Goal: Task Accomplishment & Management: Complete application form

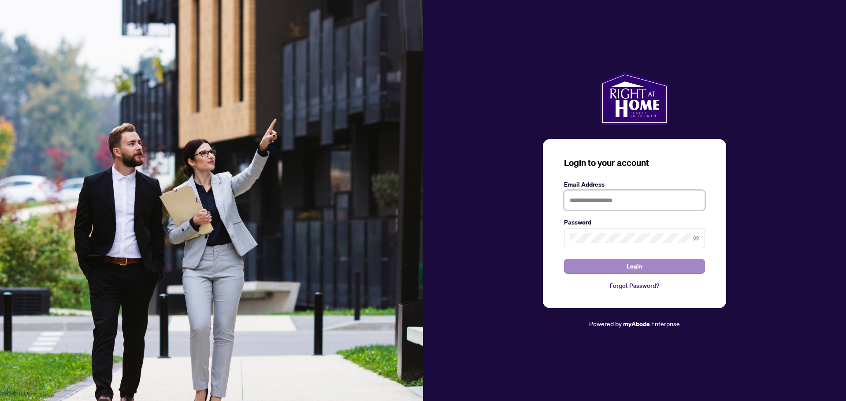
type input "**********"
click at [637, 270] on span "Login" at bounding box center [634, 266] width 16 height 14
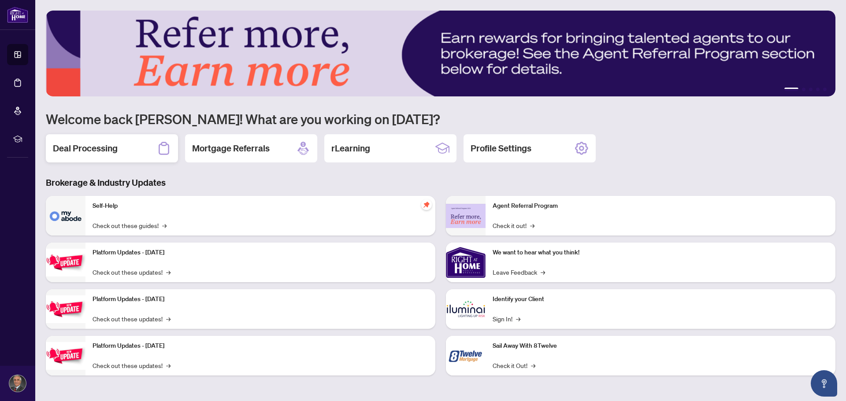
click at [79, 149] on h2 "Deal Processing" at bounding box center [85, 148] width 65 height 12
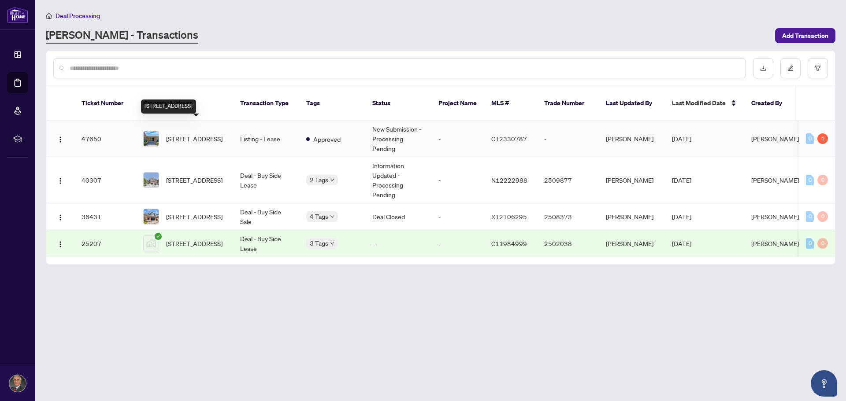
click at [199, 134] on span "[STREET_ADDRESS]" at bounding box center [194, 139] width 56 height 10
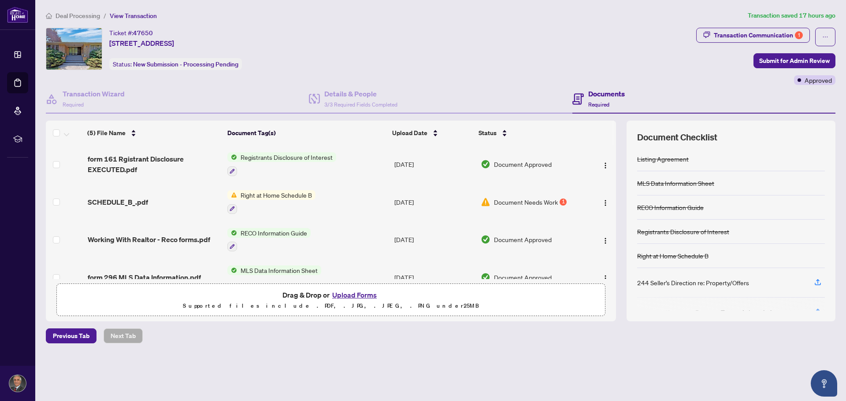
click at [284, 157] on span "Registrants Disclosure of Interest" at bounding box center [286, 157] width 99 height 10
click at [169, 157] on span "form 161 Rgistrant Disclosure EXECUTED.pdf" at bounding box center [154, 164] width 133 height 21
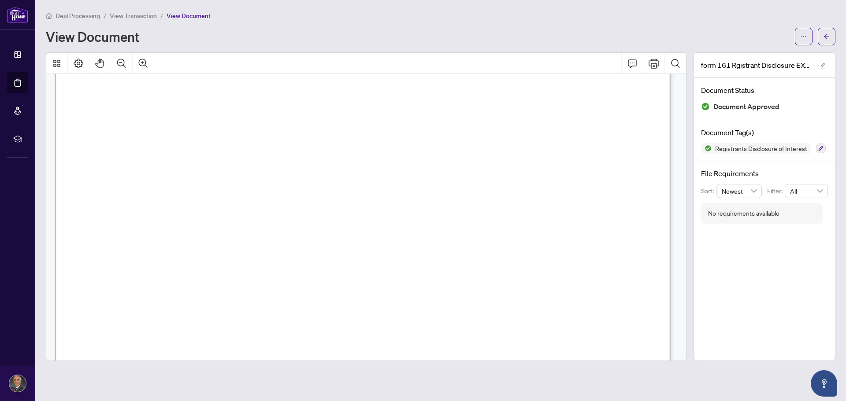
scroll to position [264, 0]
click at [654, 68] on icon "Print" at bounding box center [653, 64] width 11 height 10
click at [827, 35] on icon "arrow-left" at bounding box center [826, 36] width 6 height 6
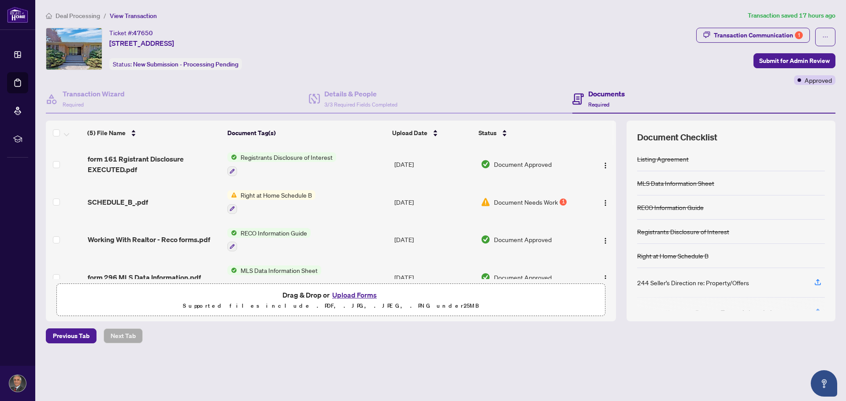
click at [285, 196] on span "Right at Home Schedule B" at bounding box center [276, 195] width 78 height 10
click at [141, 204] on span "SCHEDULE_B_.pdf" at bounding box center [118, 202] width 60 height 11
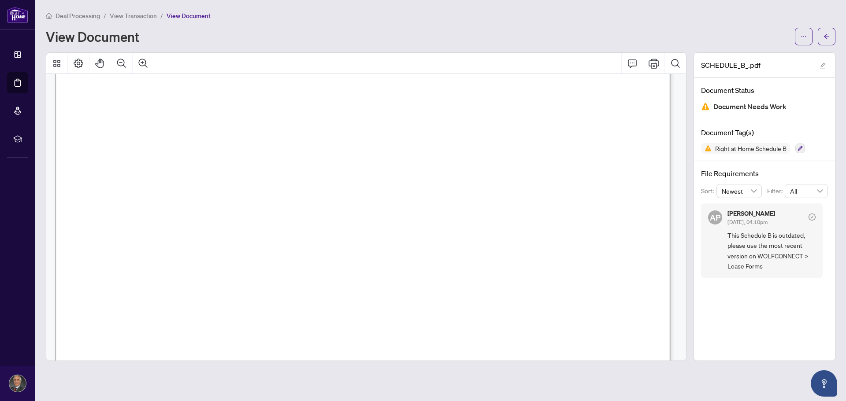
scroll to position [44, 0]
click at [830, 37] on button "button" at bounding box center [827, 37] width 18 height 18
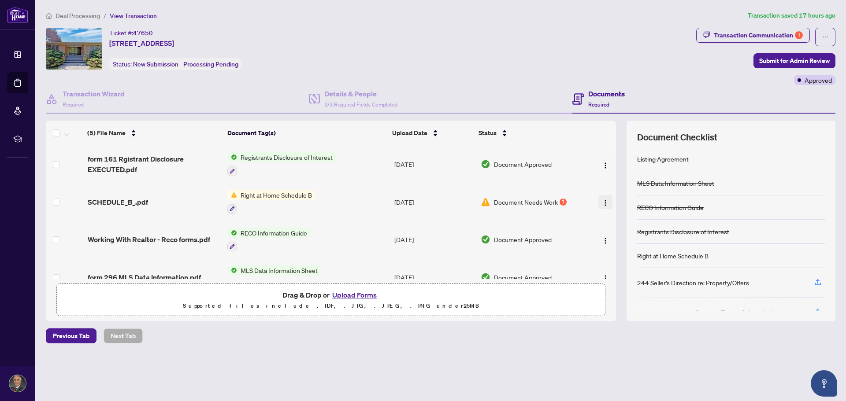
click at [601, 207] on button "button" at bounding box center [605, 202] width 14 height 14
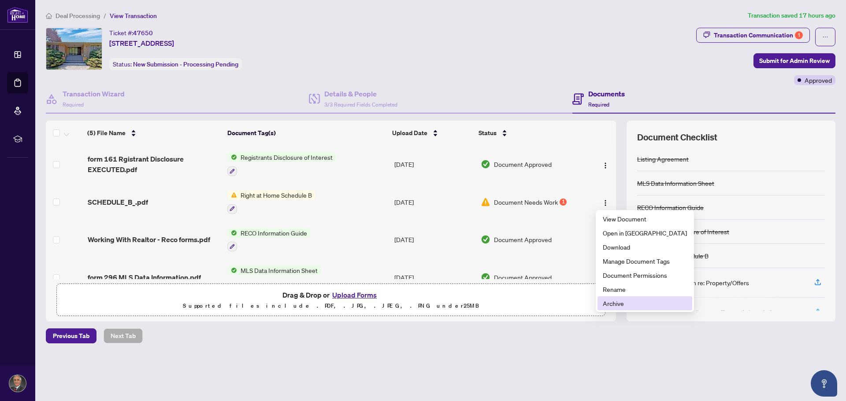
click at [615, 303] on span "Archive" at bounding box center [645, 304] width 84 height 10
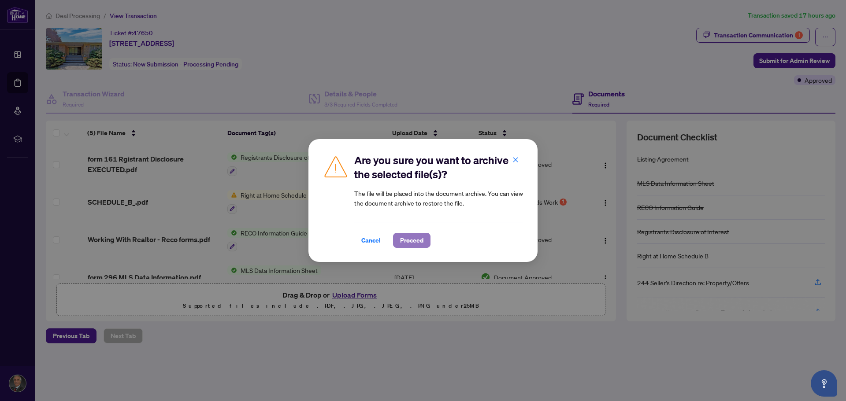
click at [411, 244] on span "Proceed" at bounding box center [411, 240] width 23 height 14
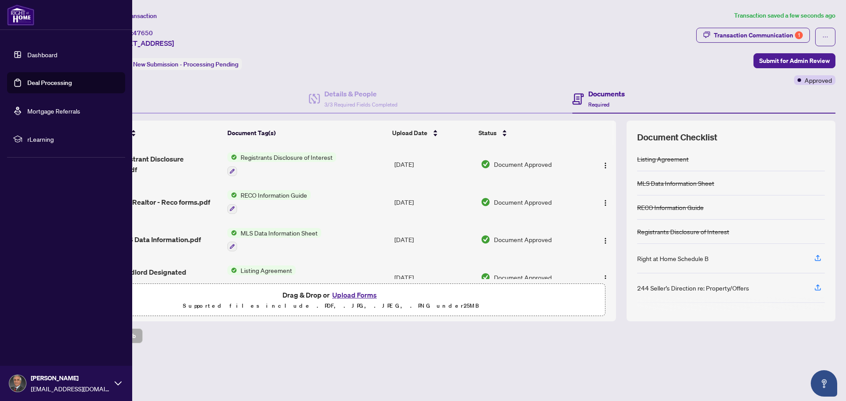
click at [22, 22] on img at bounding box center [20, 14] width 27 height 21
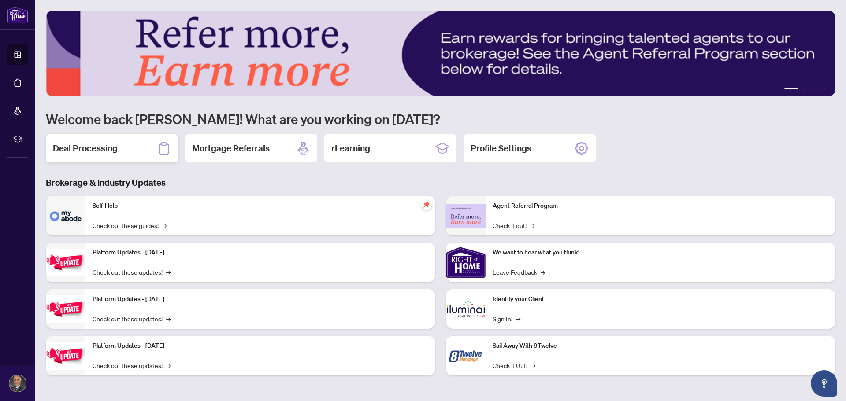
click at [111, 148] on h2 "Deal Processing" at bounding box center [85, 148] width 65 height 12
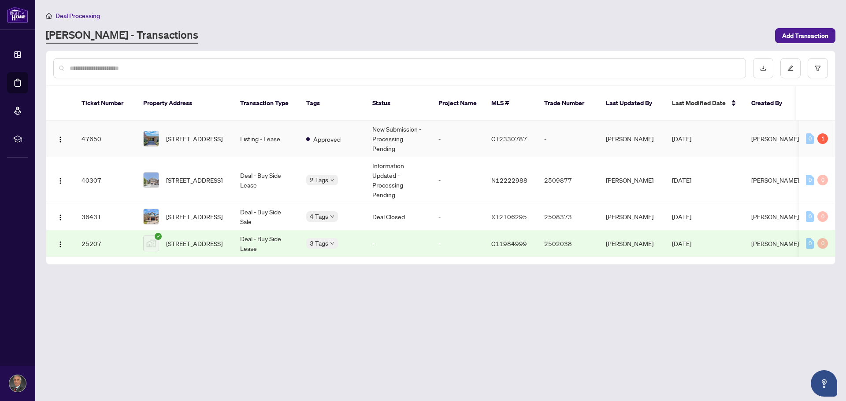
click at [188, 134] on span "[STREET_ADDRESS]" at bounding box center [194, 139] width 56 height 10
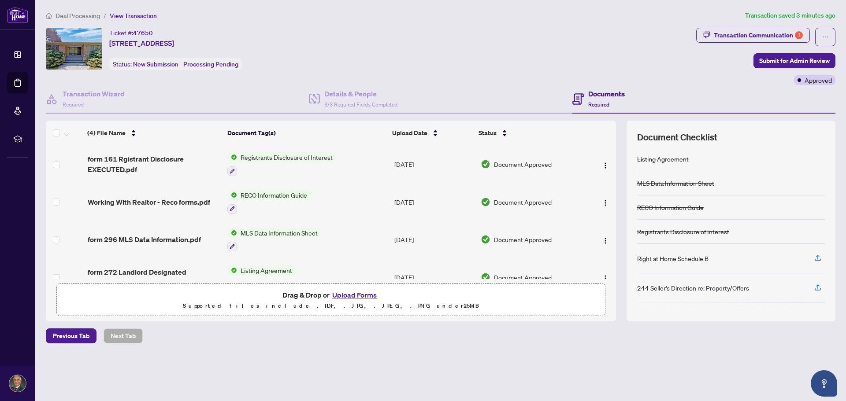
click at [351, 296] on button "Upload Forms" at bounding box center [354, 294] width 50 height 11
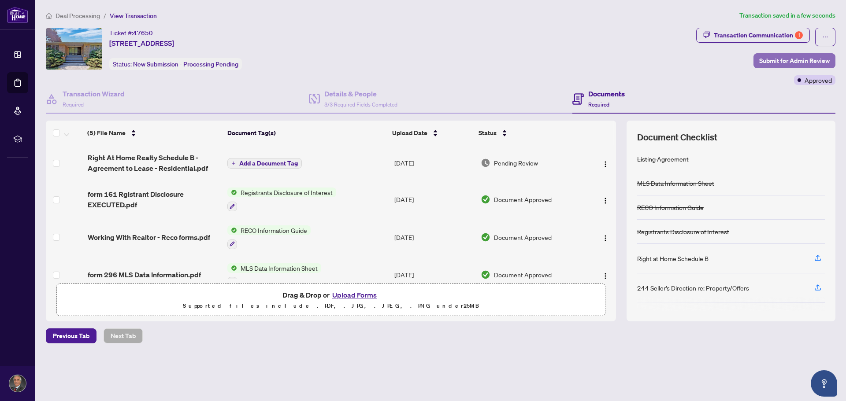
click at [780, 62] on span "Submit for Admin Review" at bounding box center [794, 61] width 70 height 14
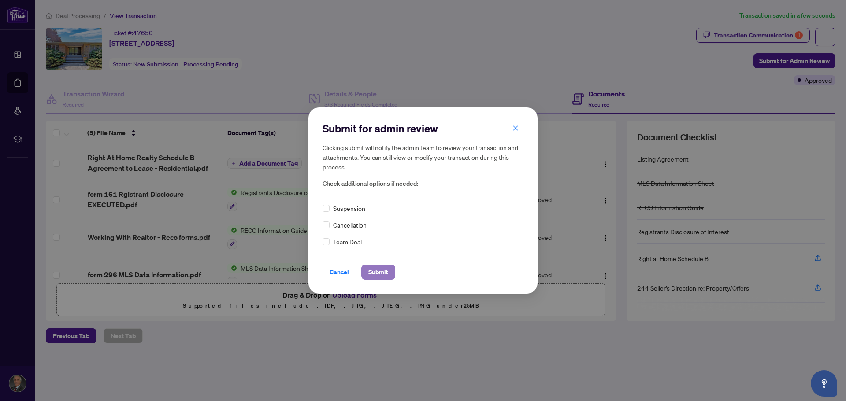
click at [385, 275] on span "Submit" at bounding box center [378, 272] width 20 height 14
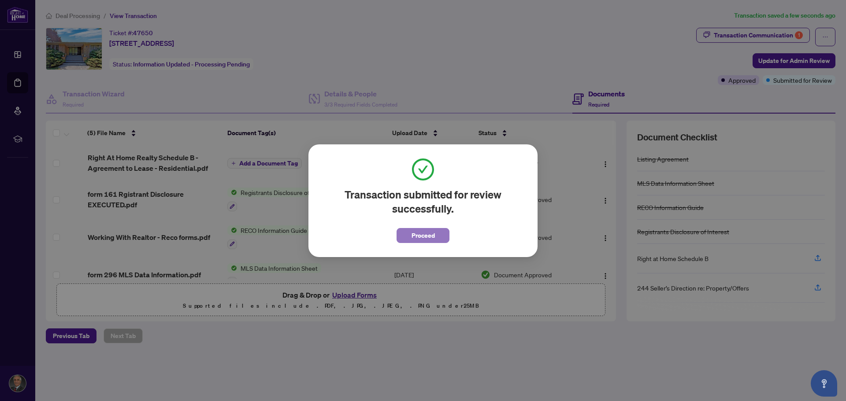
click at [431, 238] on span "Proceed" at bounding box center [422, 236] width 23 height 14
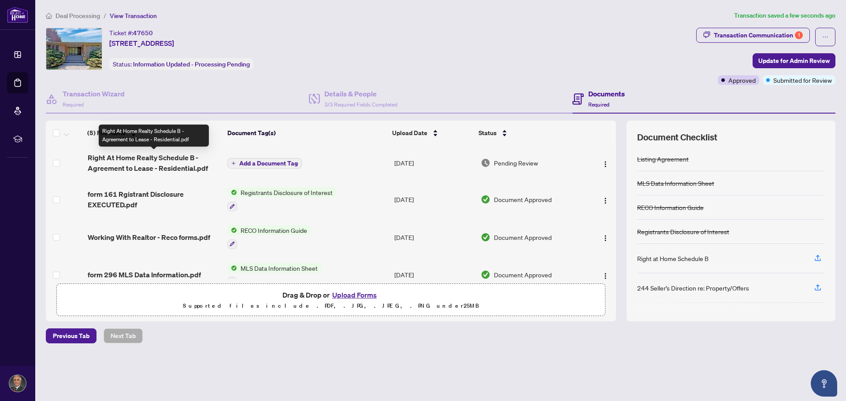
click at [142, 155] on span "Right At Home Realty Schedule B - Agreement to Lease - Residential.pdf" at bounding box center [154, 162] width 133 height 21
